Goal: Transaction & Acquisition: Download file/media

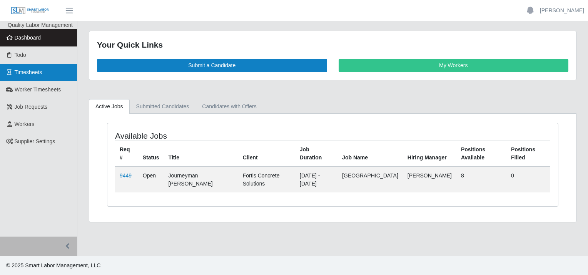
click at [34, 70] on span "Timesheets" at bounding box center [29, 72] width 28 height 6
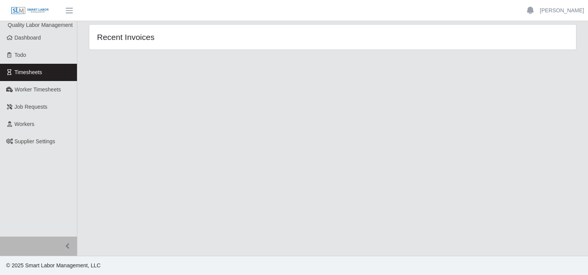
click at [36, 74] on span "Timesheets" at bounding box center [29, 72] width 28 height 6
click at [33, 40] on span "Dashboard" at bounding box center [28, 38] width 27 height 6
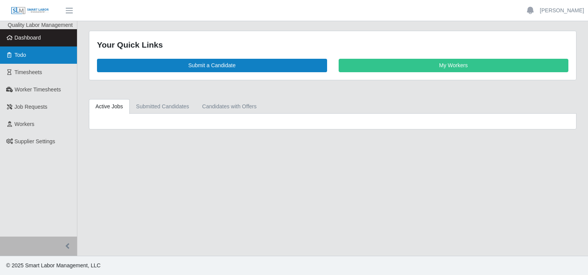
click at [32, 54] on link "Todo" at bounding box center [38, 55] width 77 height 17
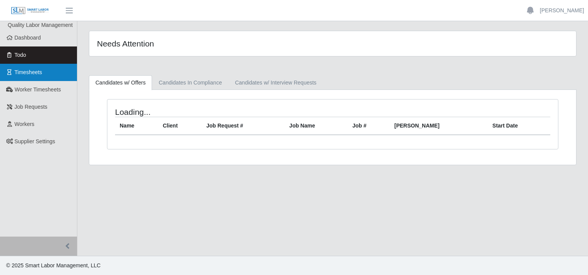
click at [32, 70] on span "Timesheets" at bounding box center [29, 72] width 28 height 6
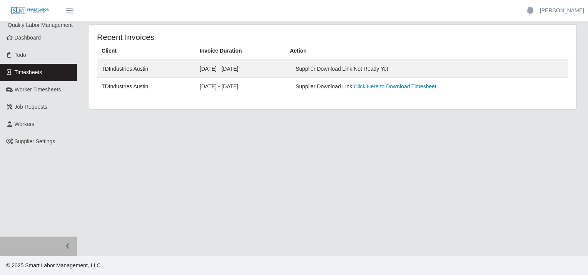
click at [29, 69] on span "Timesheets" at bounding box center [29, 72] width 28 height 6
click at [386, 68] on link "Click Here to Download Timesheet" at bounding box center [395, 69] width 83 height 6
click at [48, 74] on link "Timesheets" at bounding box center [38, 72] width 77 height 17
click at [393, 68] on link "Click Here to Download Timesheet" at bounding box center [395, 69] width 83 height 6
click at [390, 88] on link "Click Here to Download Timesheet" at bounding box center [395, 86] width 83 height 6
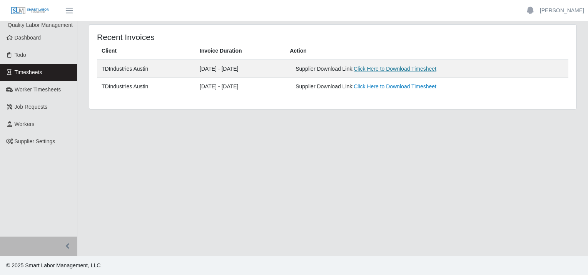
click at [395, 67] on link "Click Here to Download Timesheet" at bounding box center [395, 69] width 83 height 6
click at [31, 70] on span "Timesheets" at bounding box center [29, 72] width 28 height 6
